Goal: Task Accomplishment & Management: Use online tool/utility

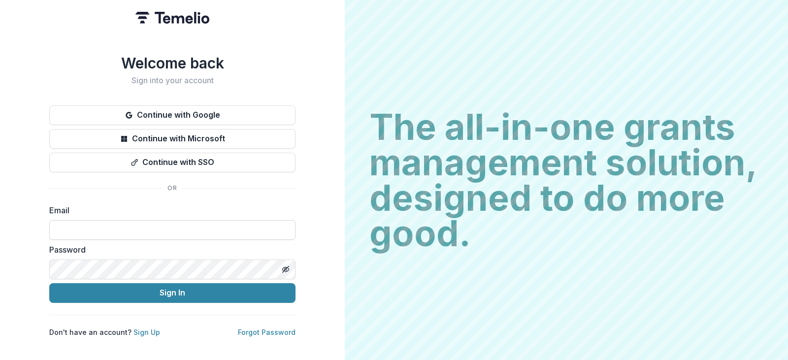
click at [85, 225] on input at bounding box center [172, 230] width 246 height 20
type input "**********"
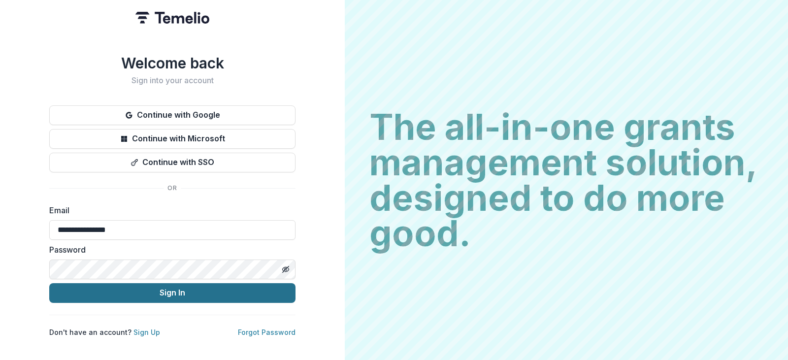
click at [81, 283] on button "Sign In" at bounding box center [172, 293] width 246 height 20
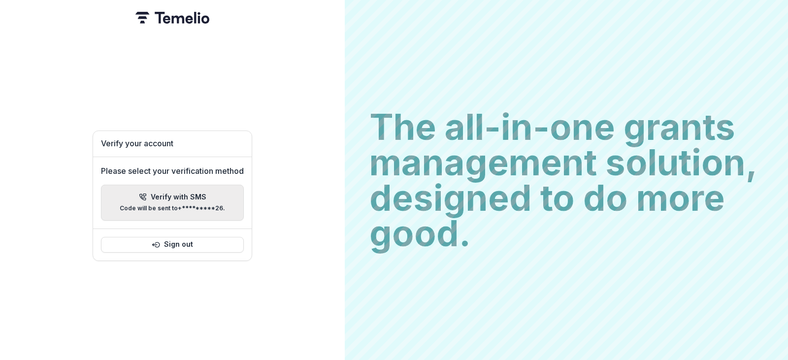
click at [159, 193] on p "Verify with SMS" at bounding box center [179, 197] width 56 height 8
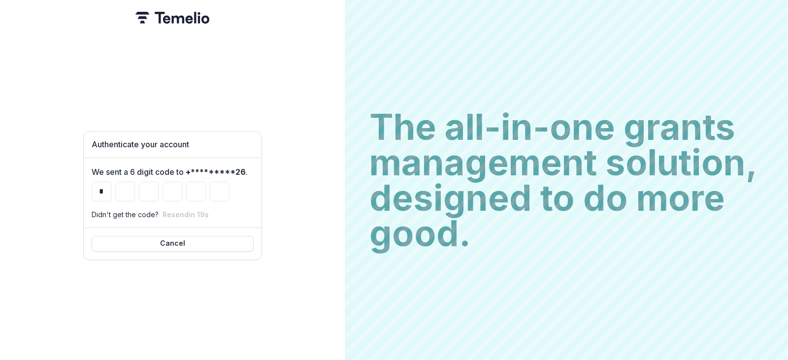
type input "*"
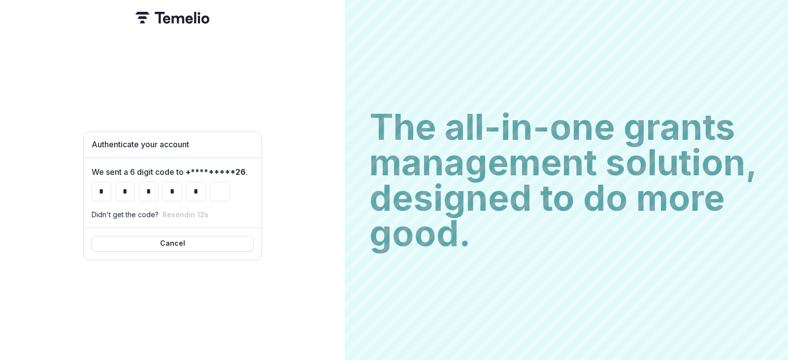
type input "*"
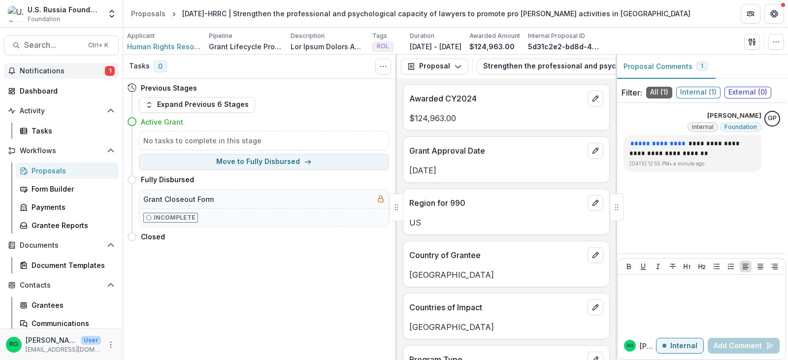
click at [56, 71] on span "Notifications" at bounding box center [62, 71] width 85 height 8
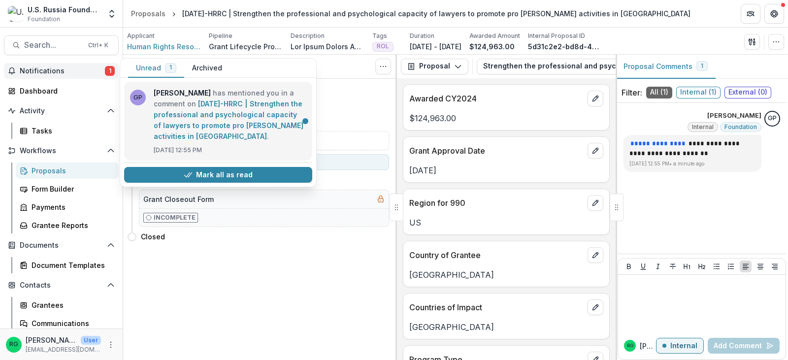
click at [234, 115] on link "[DATE]-HRRC | Strengthen the professional and psychological capacity of lawyers…" at bounding box center [229, 119] width 150 height 41
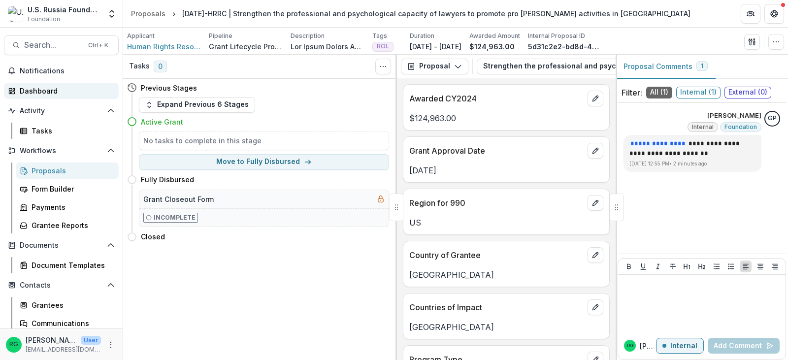
click at [30, 90] on div "Dashboard" at bounding box center [65, 91] width 91 height 10
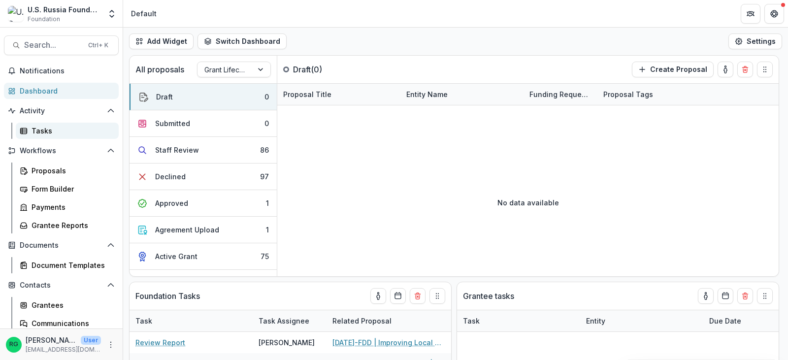
click at [37, 127] on div "Tasks" at bounding box center [71, 131] width 79 height 10
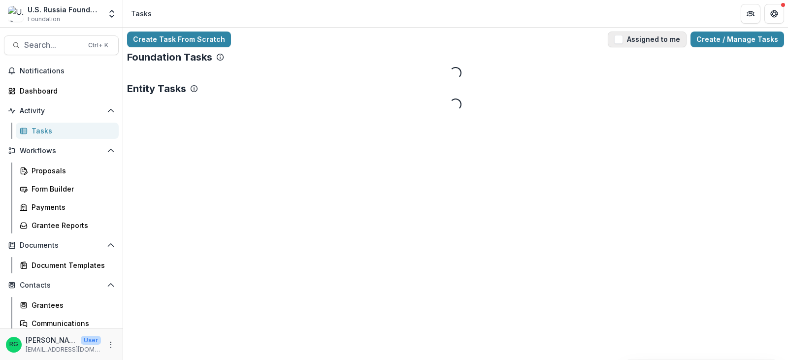
click at [622, 38] on span "button" at bounding box center [618, 39] width 9 height 9
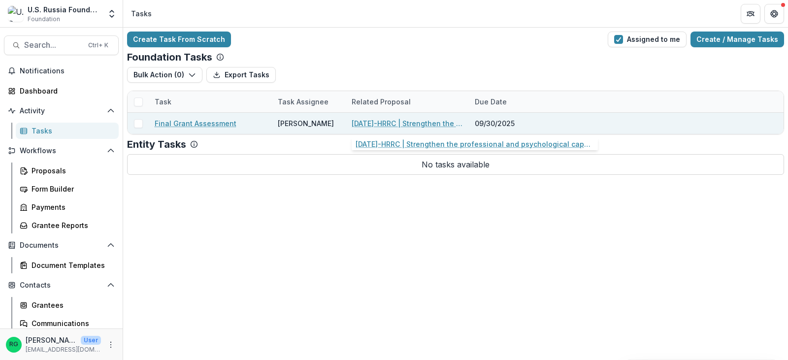
click at [379, 121] on link "[DATE]-HRRC | Strengthen the professional and psychological capacity of lawyers…" at bounding box center [406, 123] width 111 height 10
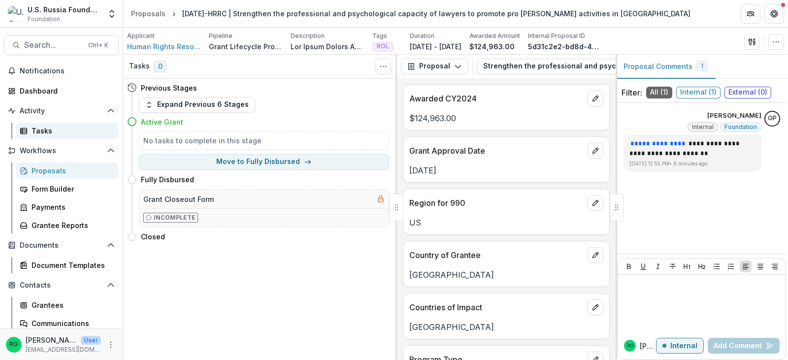
click at [34, 127] on div "Tasks" at bounding box center [71, 131] width 79 height 10
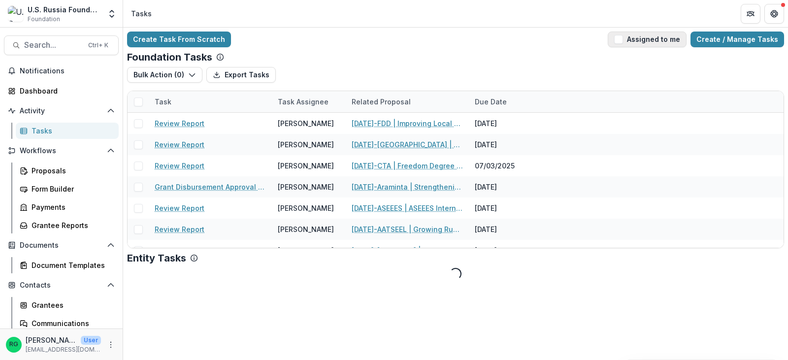
click at [623, 40] on span "button" at bounding box center [618, 39] width 9 height 9
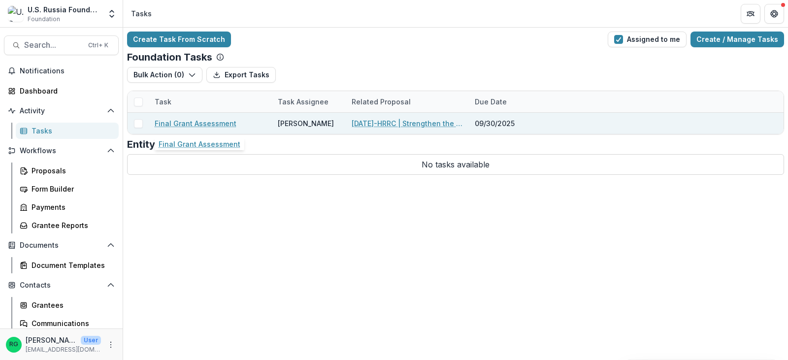
click at [218, 125] on link "Final Grant Assessment" at bounding box center [196, 123] width 82 height 10
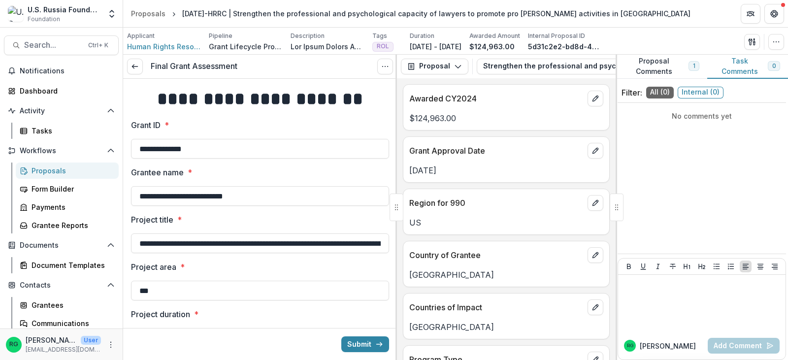
scroll to position [49, 0]
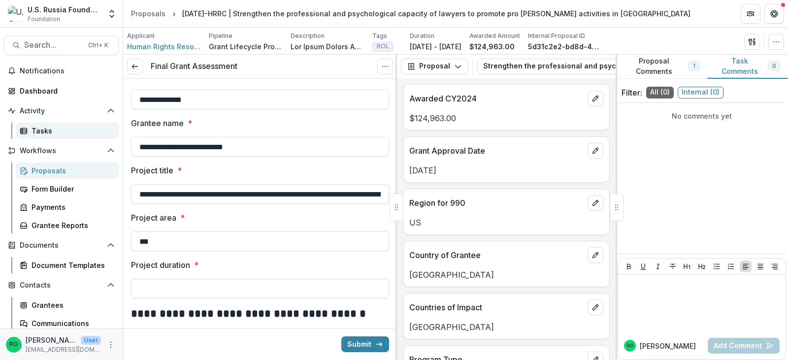
click at [32, 127] on div "Tasks" at bounding box center [71, 131] width 79 height 10
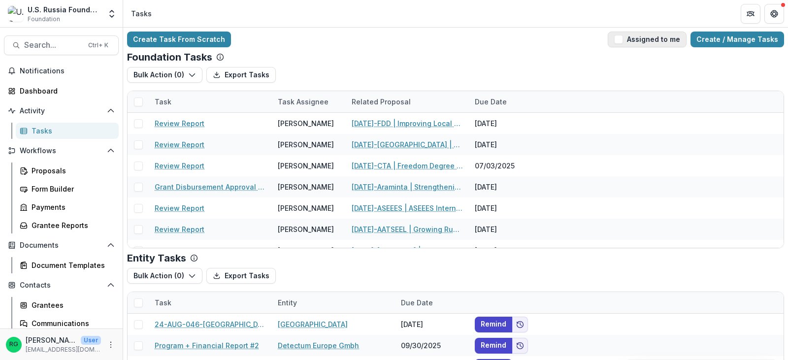
click at [621, 40] on span "button" at bounding box center [618, 39] width 9 height 9
